Goal: Browse casually

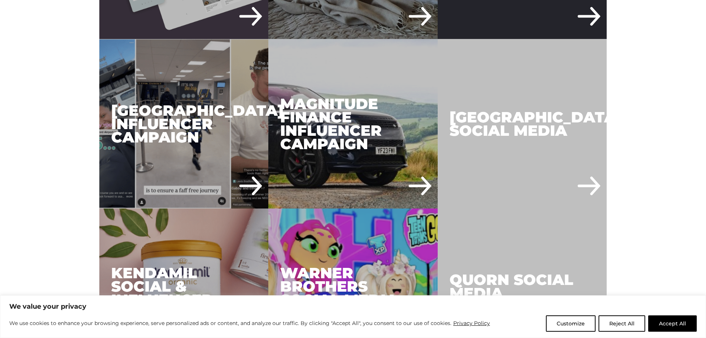
scroll to position [890, 0]
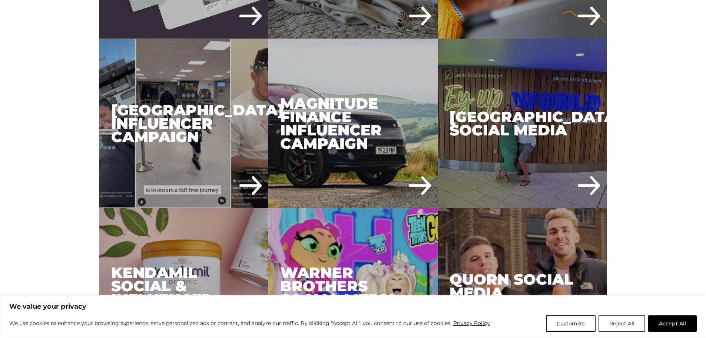
click at [631, 328] on button "Reject All" at bounding box center [622, 323] width 47 height 16
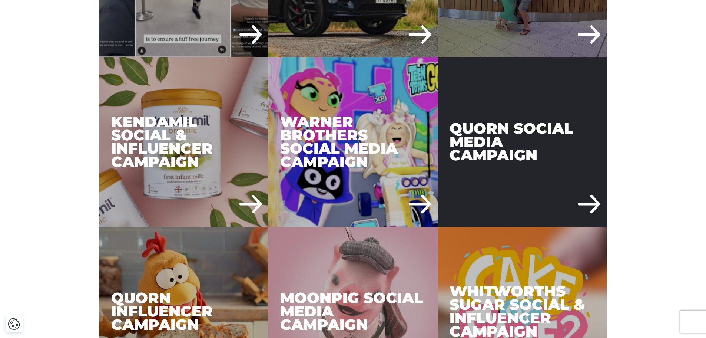
scroll to position [1001, 0]
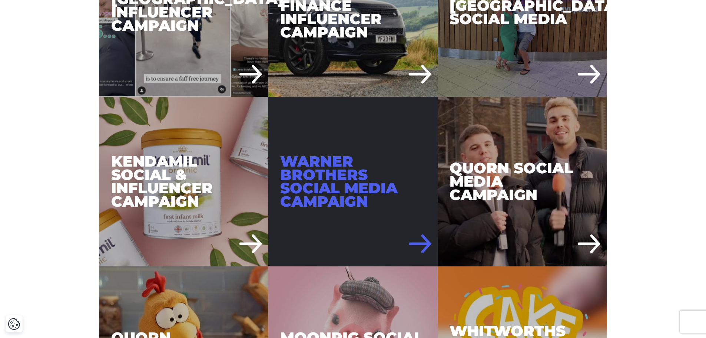
click at [415, 204] on div "Warner Brothers Social Media Campaign" at bounding box center [352, 181] width 169 height 169
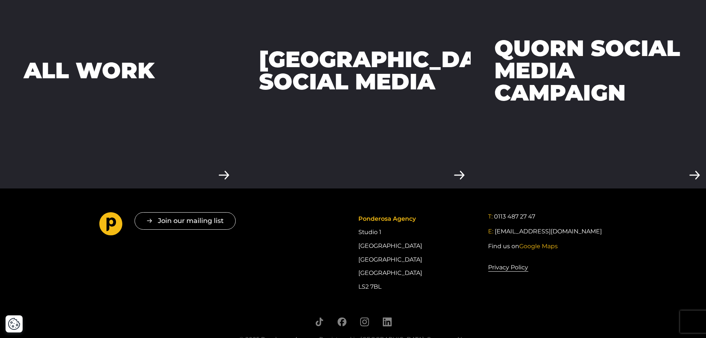
scroll to position [2201, 0]
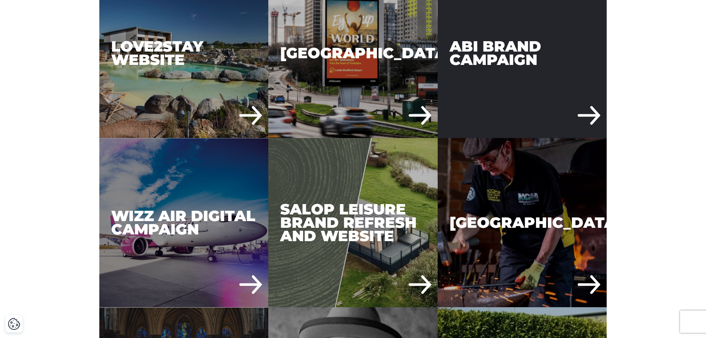
scroll to position [1594, 0]
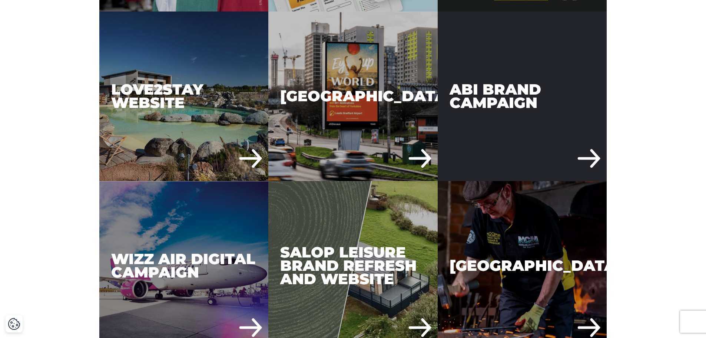
click at [553, 115] on div "ABI Brand Campaign" at bounding box center [522, 95] width 169 height 169
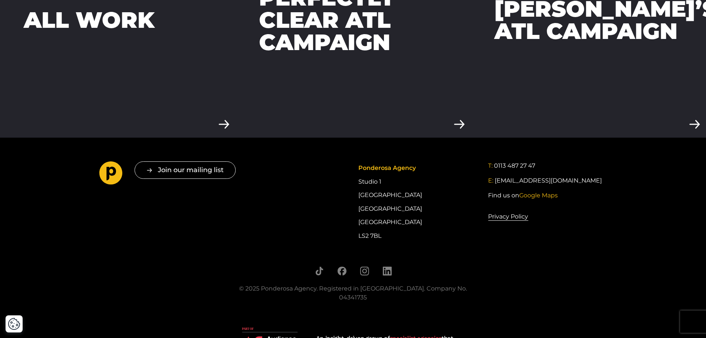
scroll to position [2275, 0]
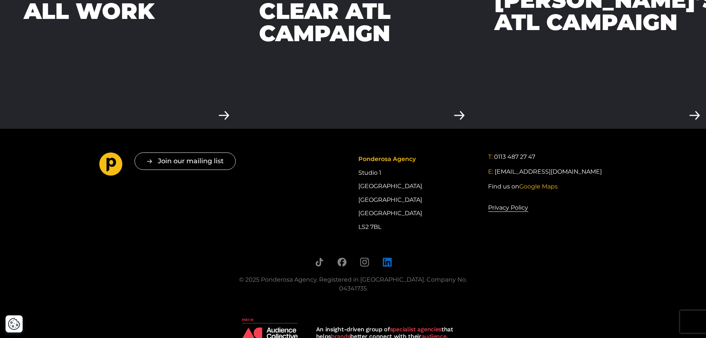
click at [384, 258] on icon "Follow us on LinkedIn" at bounding box center [387, 262] width 9 height 9
